Goal: Transaction & Acquisition: Book appointment/travel/reservation

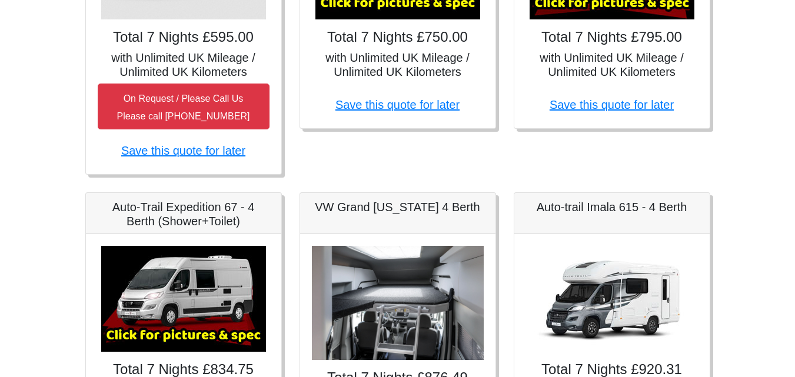
scroll to position [274, 0]
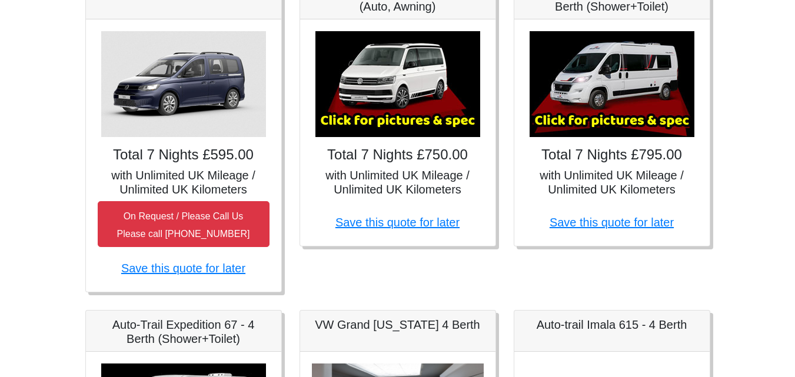
click at [605, 33] on img at bounding box center [612, 84] width 165 height 106
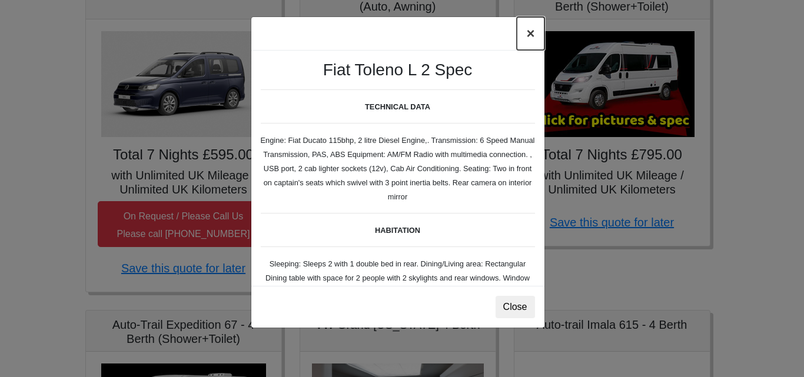
click at [535, 32] on button "×" at bounding box center [530, 33] width 27 height 33
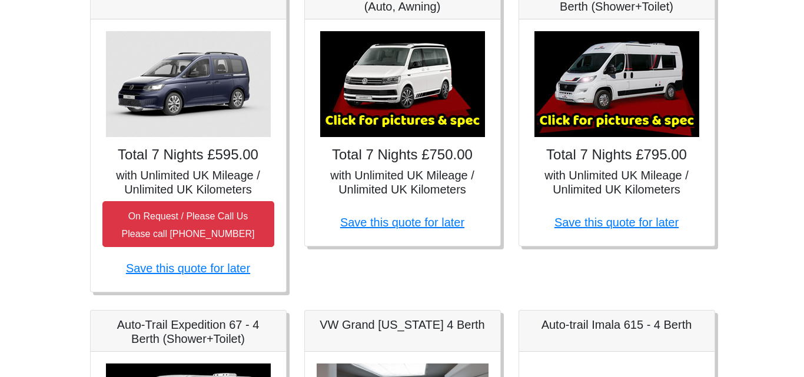
scroll to position [157, 0]
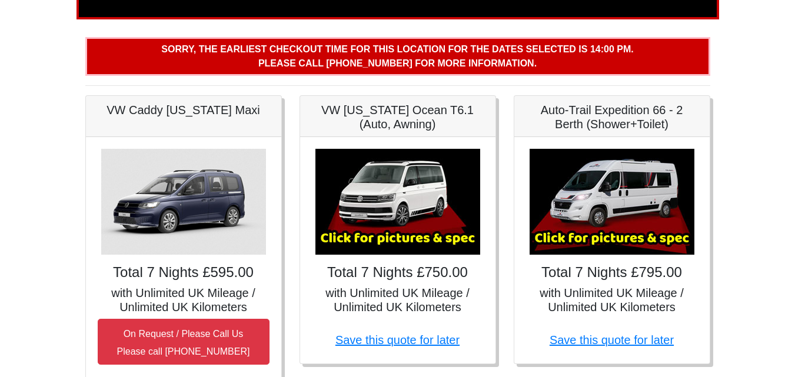
click at [614, 181] on img at bounding box center [612, 202] width 165 height 106
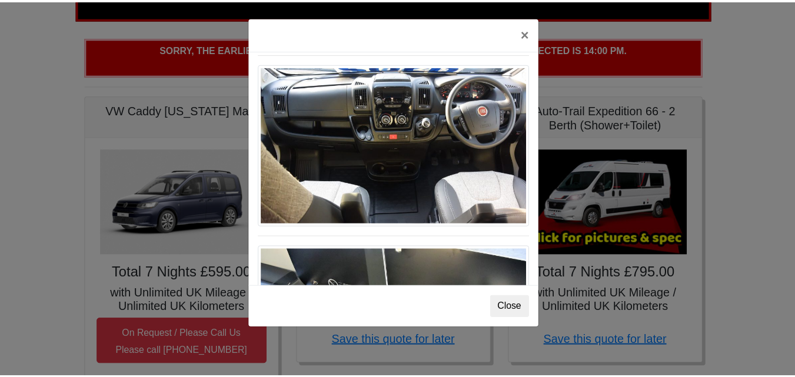
scroll to position [1224, 0]
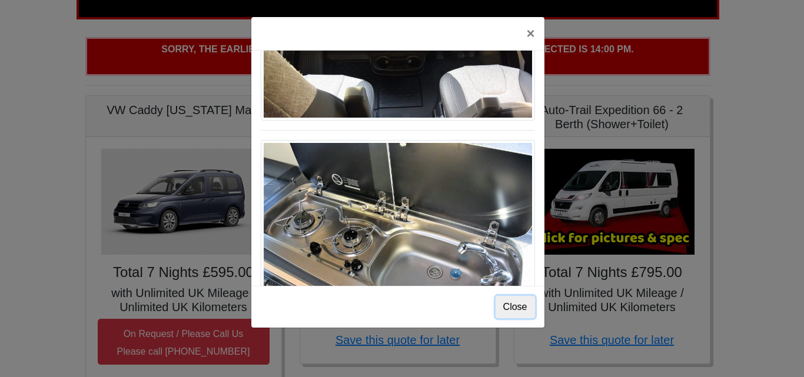
click at [507, 303] on button "Close" at bounding box center [514, 307] width 39 height 22
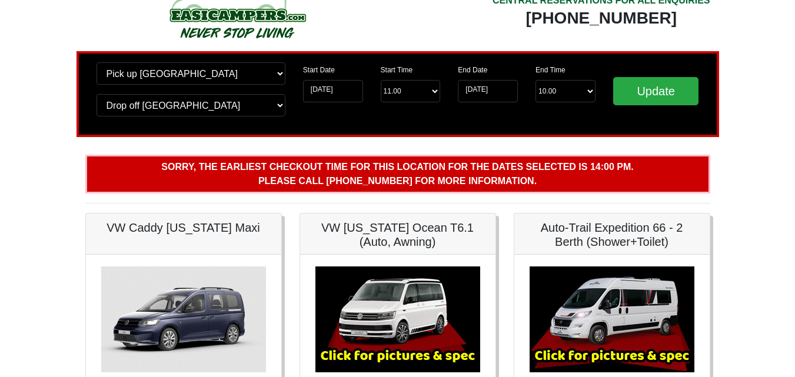
scroll to position [0, 0]
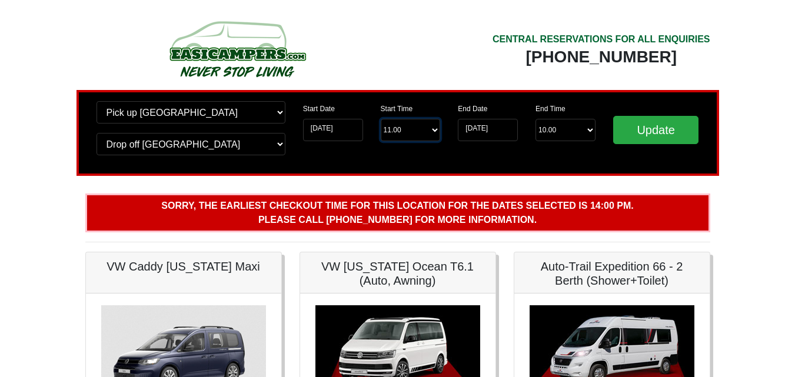
click at [437, 130] on select "Start Time 11.00 -------- 11.00 am ([DATE] & [DATE] Only) 12.00 pm ([DATE]) 13.…" at bounding box center [411, 130] width 60 height 22
select select "14.00"
click at [381, 119] on select "Start Time 11.00 -------- 11.00 am ([DATE] & [DATE] Only) 12.00 pm ([DATE]) 13.…" at bounding box center [411, 130] width 60 height 22
click at [660, 132] on input "Update" at bounding box center [656, 130] width 86 height 28
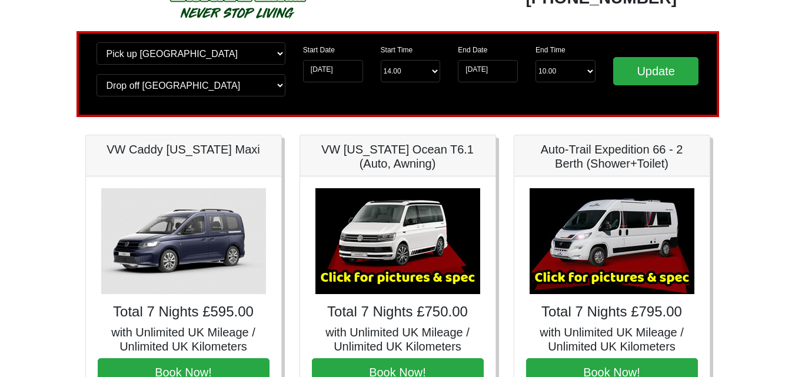
scroll to position [118, 0]
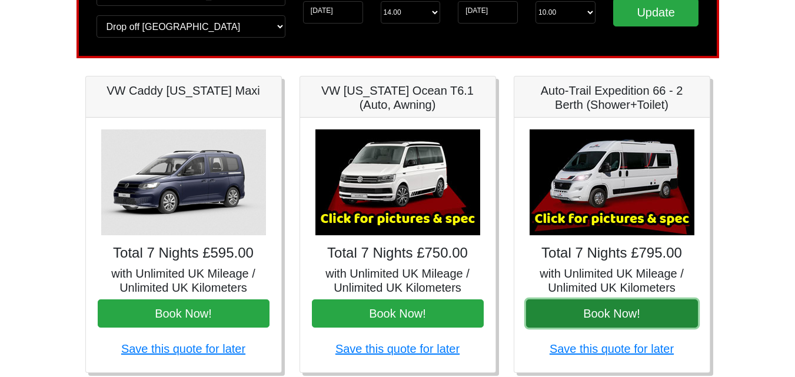
click at [607, 319] on button "Book Now!" at bounding box center [612, 313] width 172 height 28
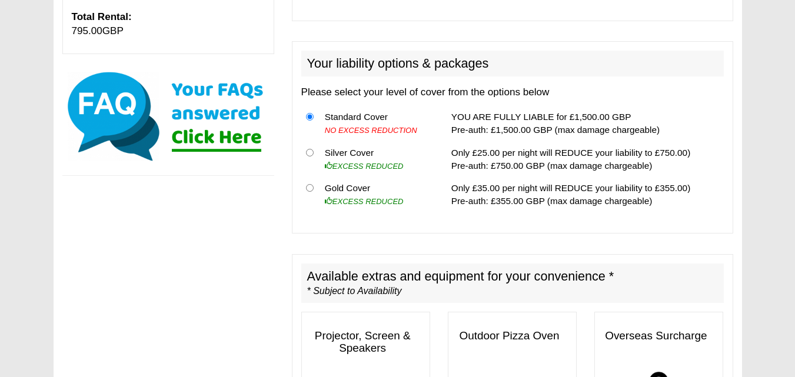
scroll to position [294, 0]
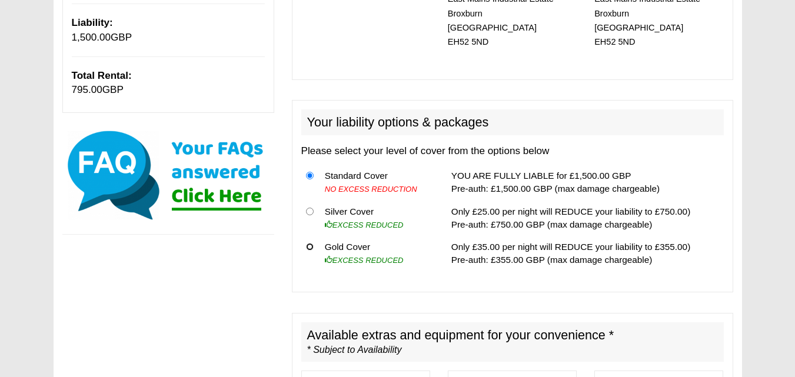
click at [309, 243] on input "radio" at bounding box center [310, 247] width 8 height 8
radio input "true"
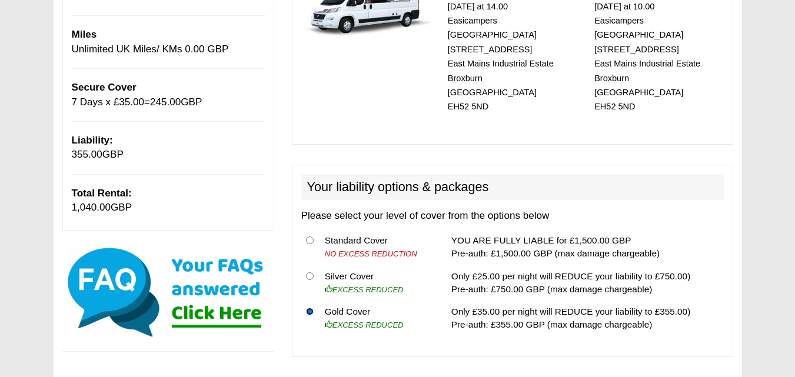
scroll to position [171, 0]
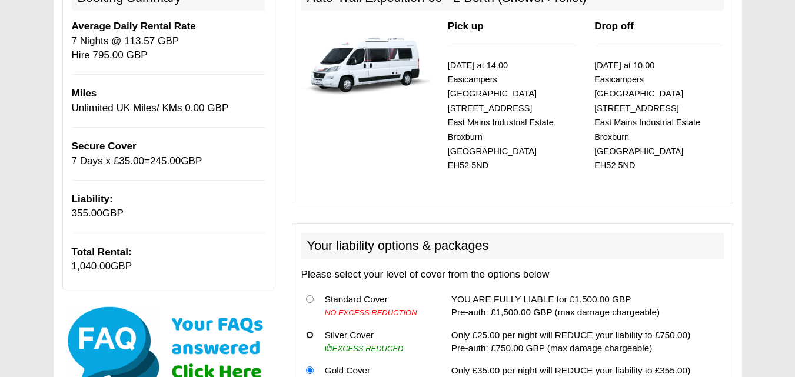
click at [309, 331] on input "radio" at bounding box center [310, 335] width 8 height 8
radio input "true"
click at [309, 367] on input "radio" at bounding box center [310, 371] width 8 height 8
radio input "true"
click at [309, 295] on input "radio" at bounding box center [310, 299] width 8 height 8
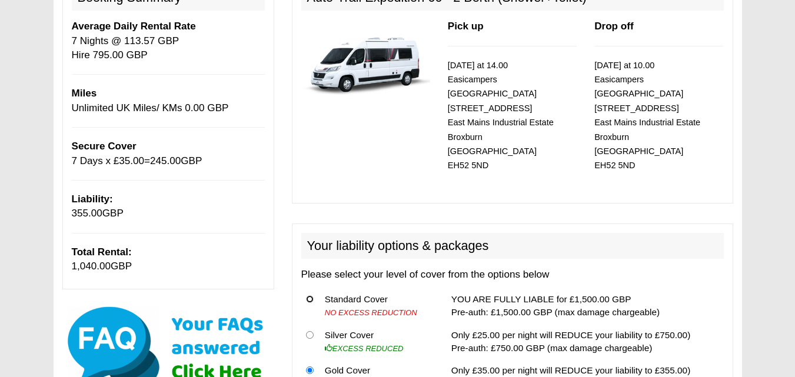
radio input "true"
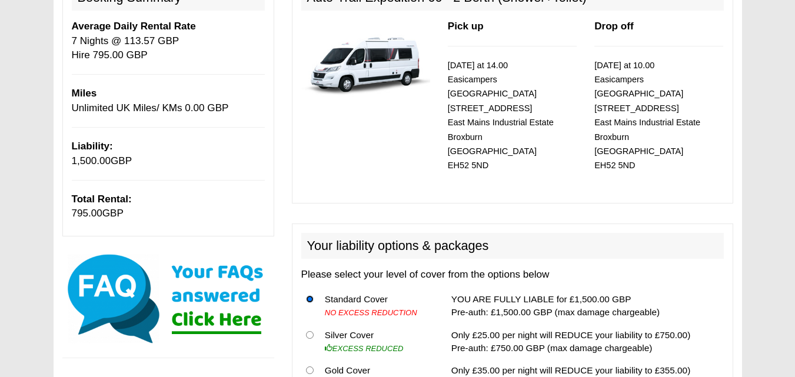
scroll to position [229, 0]
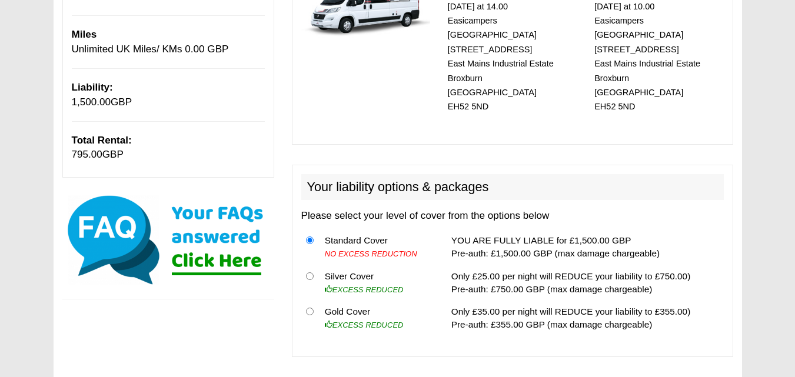
click at [305, 301] on th at bounding box center [310, 318] width 19 height 35
click at [312, 308] on input "radio" at bounding box center [310, 312] width 8 height 8
radio input "true"
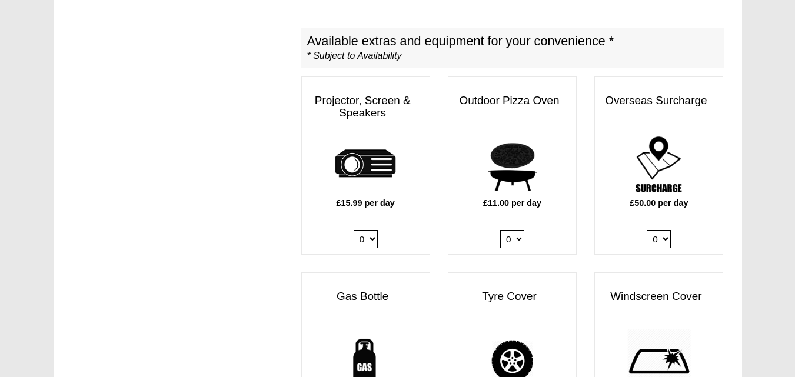
scroll to position [706, 0]
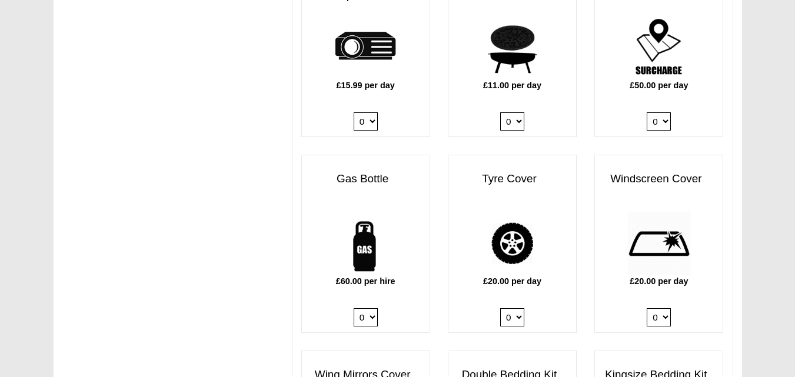
click at [372, 308] on select "0 1" at bounding box center [366, 317] width 24 height 18
select select "Gas Bottle x QTY 1 @ 60.00 GBP per hire."
click at [354, 308] on select "0 1" at bounding box center [366, 317] width 24 height 18
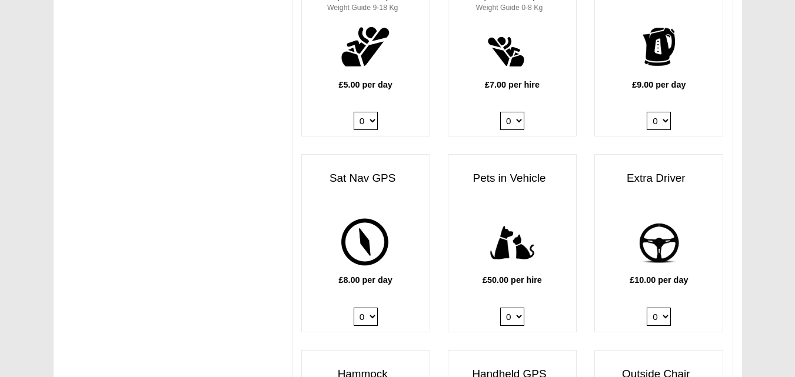
scroll to position [1412, 0]
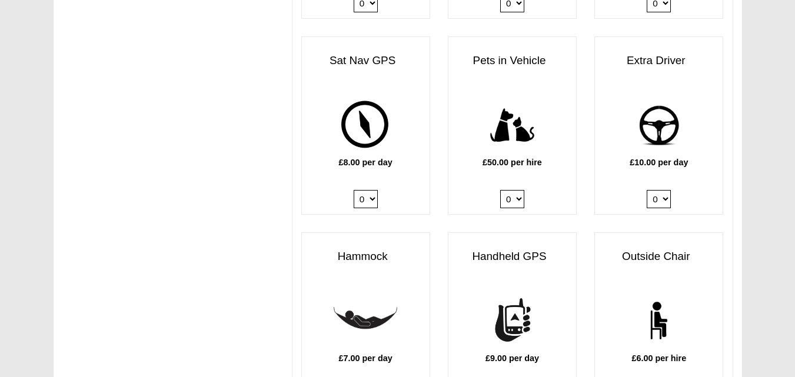
drag, startPoint x: 664, startPoint y: 188, endPoint x: 655, endPoint y: 188, distance: 8.8
click at [655, 190] on select "0 1" at bounding box center [659, 199] width 24 height 18
select select "Extra Driver x QTY 1 @ 10.00 GBP per day."
click at [647, 190] on select "0 1" at bounding box center [659, 199] width 24 height 18
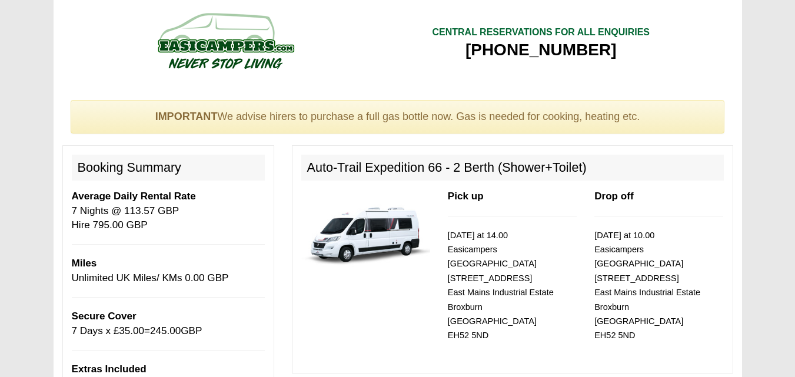
scroll to position [0, 0]
